Goal: Navigation & Orientation: Find specific page/section

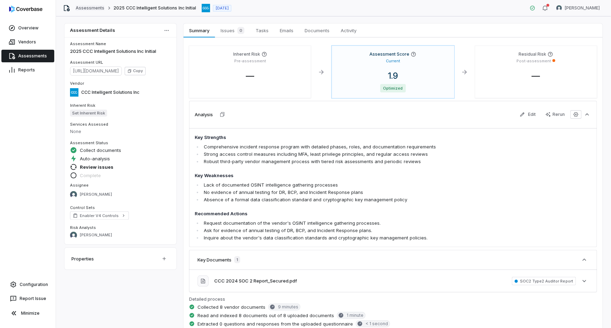
click at [94, 7] on link "Assessments" at bounding box center [90, 8] width 29 height 6
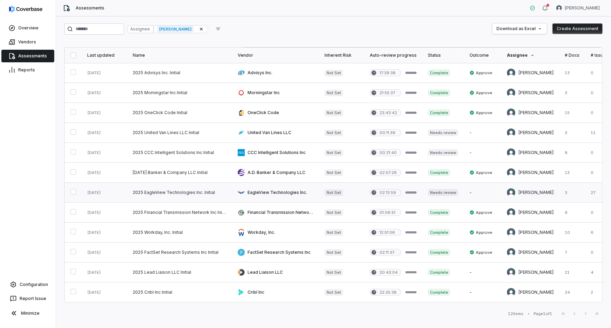
click at [169, 190] on link at bounding box center [179, 193] width 105 height 20
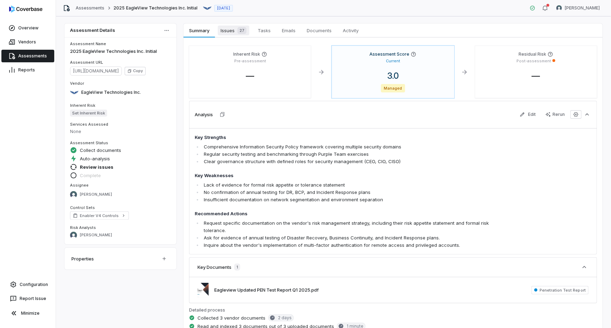
click at [234, 33] on span "Issues 27" at bounding box center [234, 31] width 32 height 10
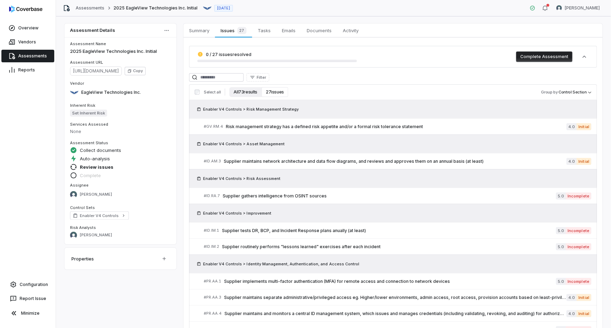
click at [240, 93] on button "All 73 results" at bounding box center [245, 92] width 32 height 10
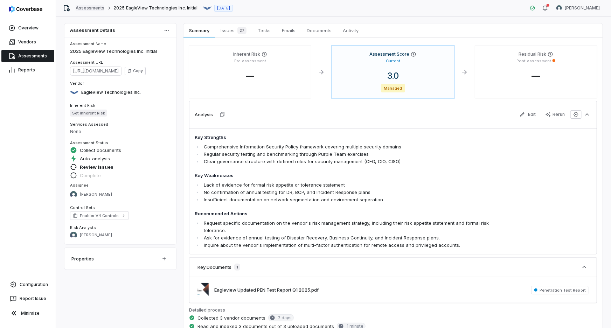
click at [91, 8] on link "Assessments" at bounding box center [90, 8] width 29 height 6
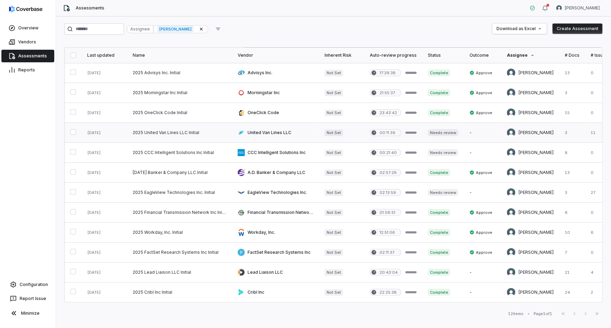
click at [179, 132] on link at bounding box center [179, 133] width 105 height 20
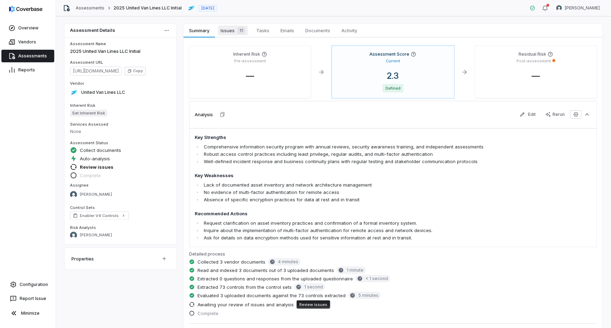
click at [236, 29] on div "11" at bounding box center [240, 30] width 11 height 7
